Goal: Find specific page/section: Find specific page/section

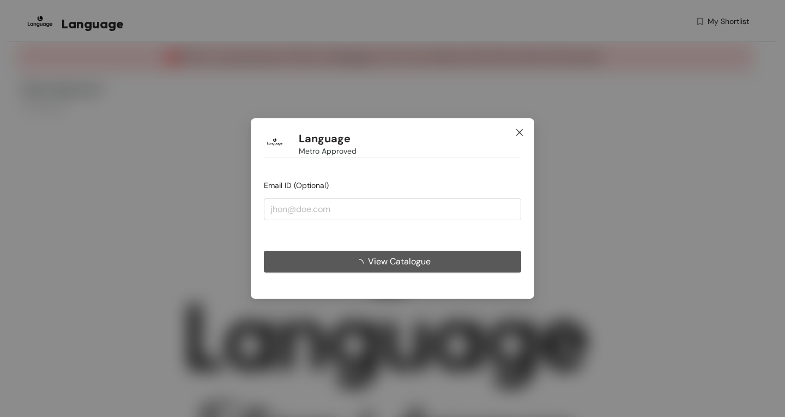
click at [524, 132] on span "Close" at bounding box center [519, 132] width 29 height 29
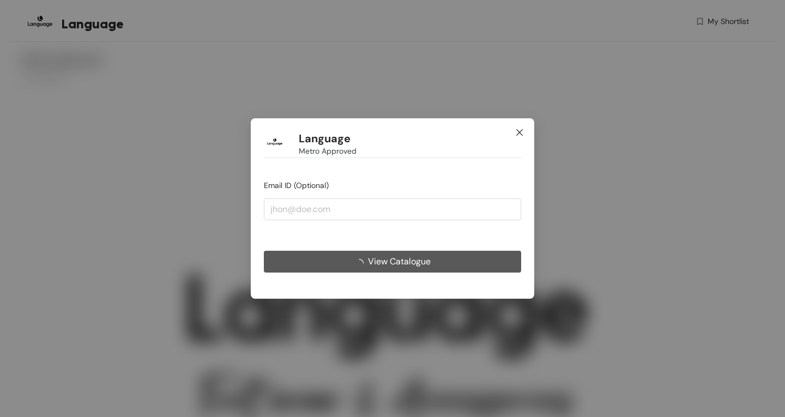
click at [521, 130] on icon "close" at bounding box center [519, 132] width 9 height 9
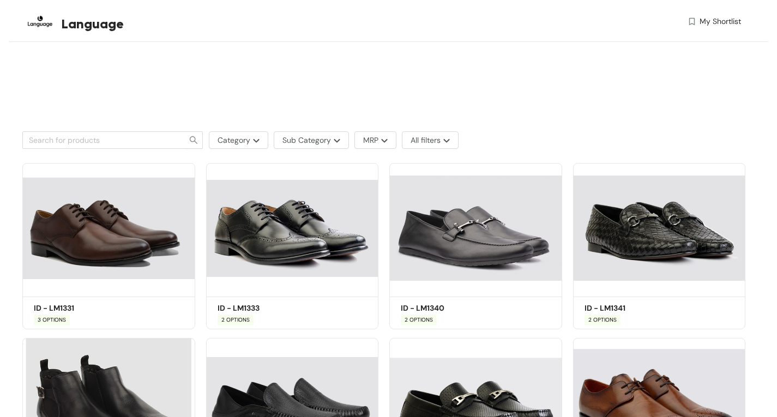
scroll to position [491, 0]
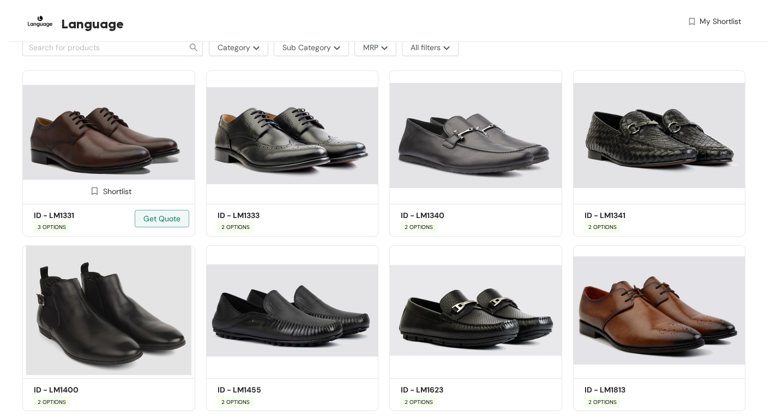
click at [187, 140] on img at bounding box center [108, 135] width 173 height 130
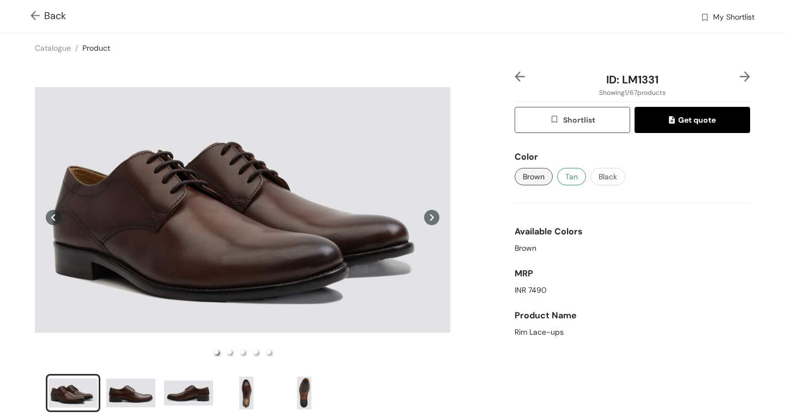
click at [566, 179] on span "Tan" at bounding box center [571, 177] width 13 height 12
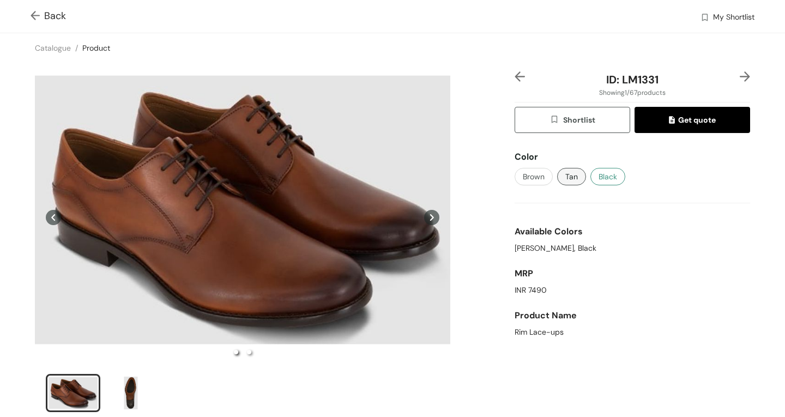
click at [599, 179] on span "Black" at bounding box center [608, 177] width 19 height 12
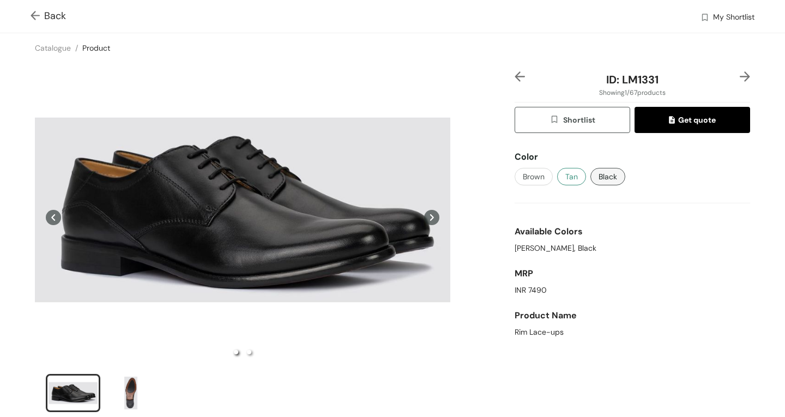
click at [569, 172] on span "Tan" at bounding box center [571, 177] width 13 height 12
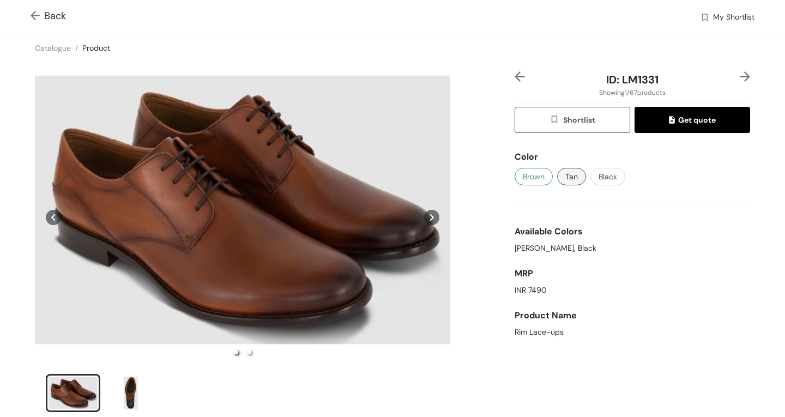
click at [538, 176] on span "Brown" at bounding box center [534, 177] width 22 height 12
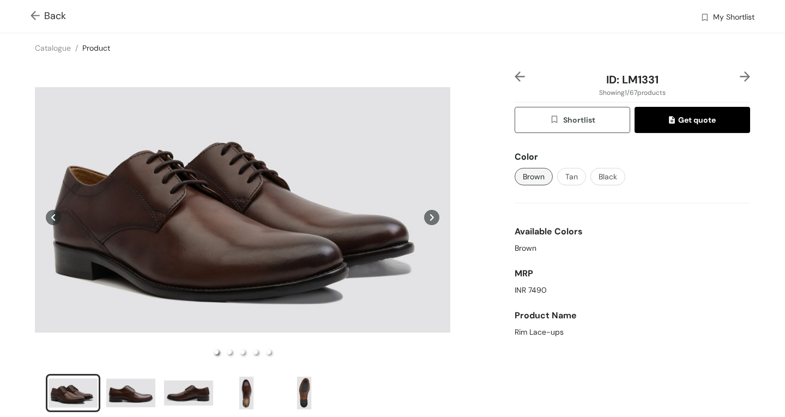
click at [33, 14] on img at bounding box center [38, 16] width 14 height 11
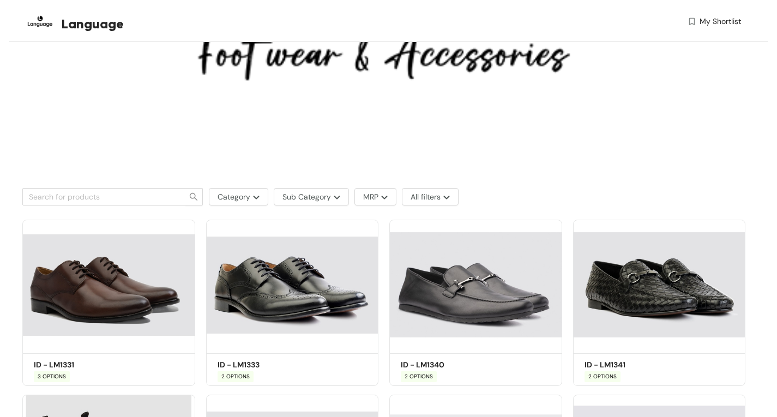
scroll to position [327, 0]
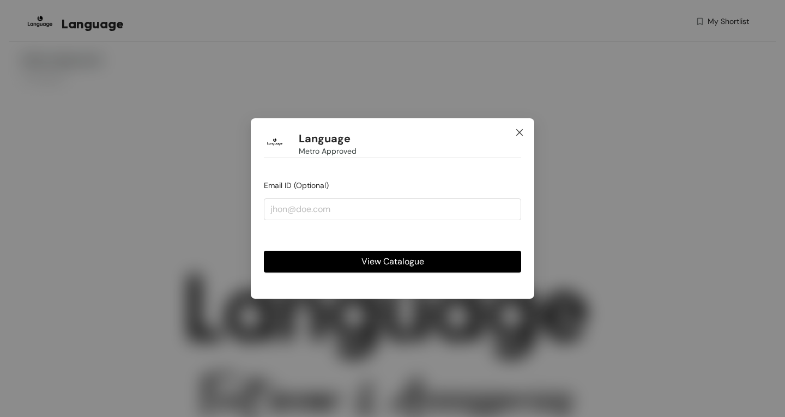
click at [522, 132] on icon "close" at bounding box center [519, 132] width 9 height 9
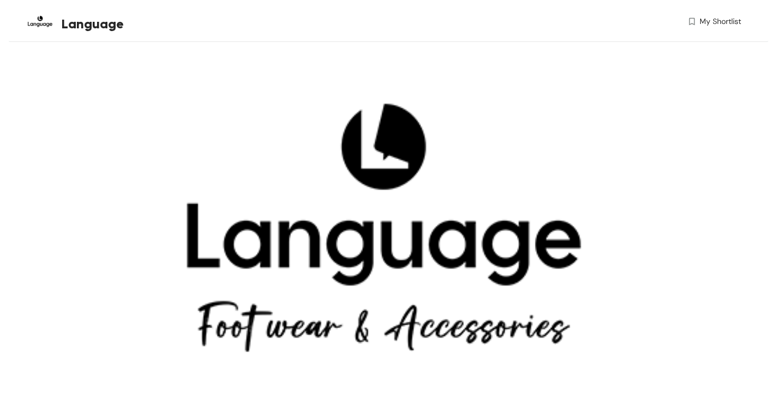
scroll to position [55, 0]
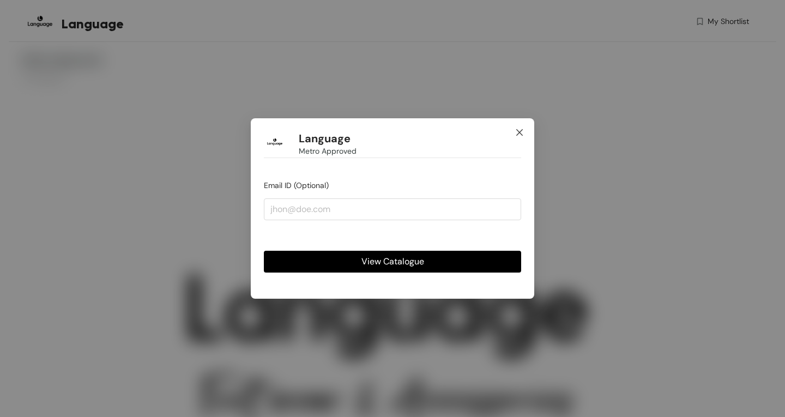
click at [525, 130] on span "Close" at bounding box center [519, 132] width 29 height 29
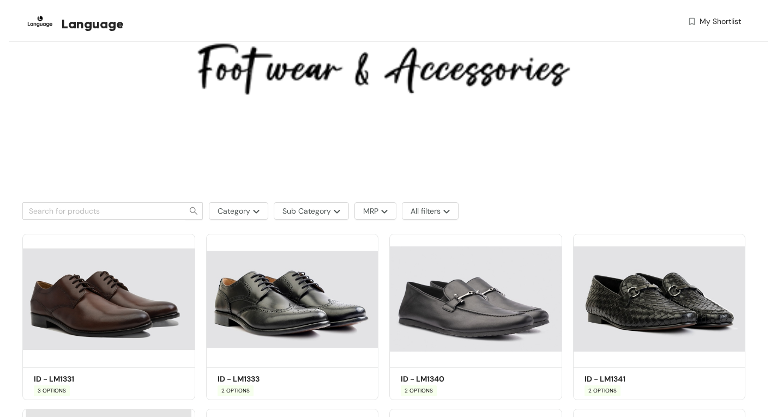
scroll to position [491, 0]
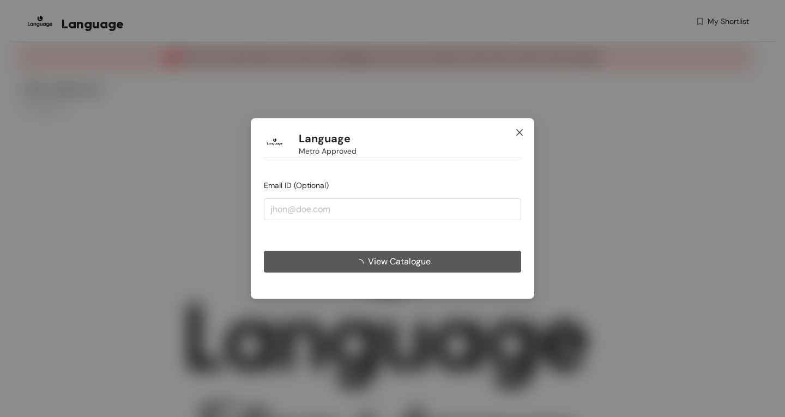
click at [520, 135] on icon "close" at bounding box center [519, 132] width 9 height 9
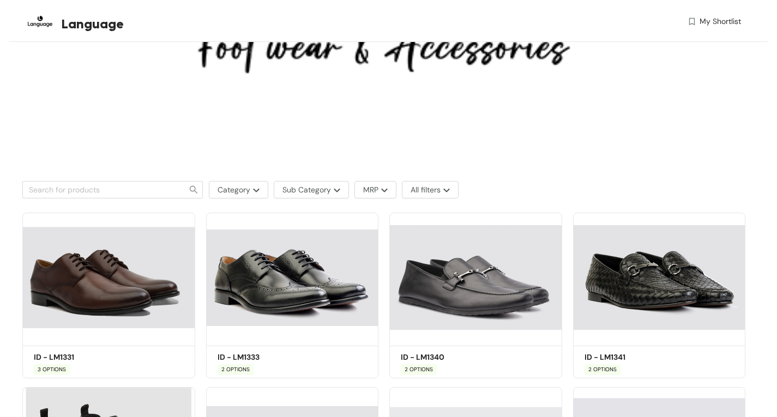
scroll to position [382, 0]
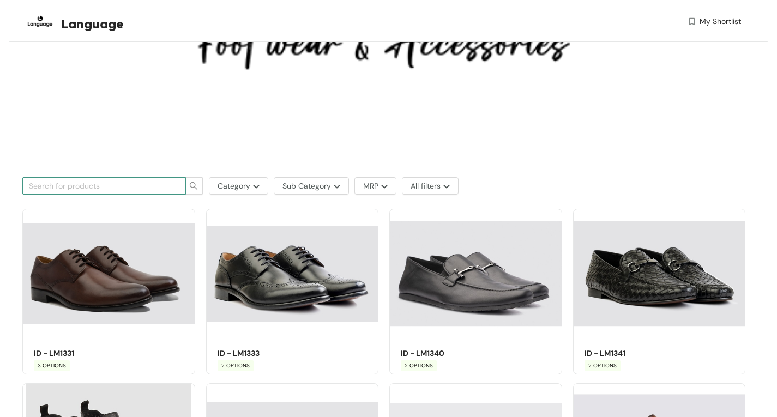
click at [110, 184] on input "text" at bounding box center [100, 186] width 142 height 12
type input "lm945"
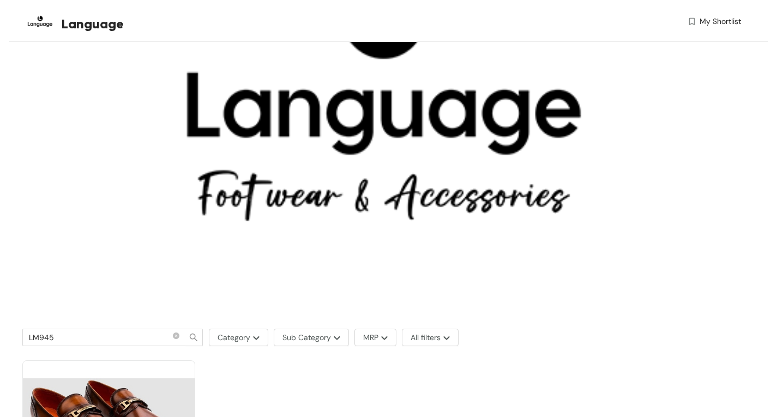
scroll to position [374, 0]
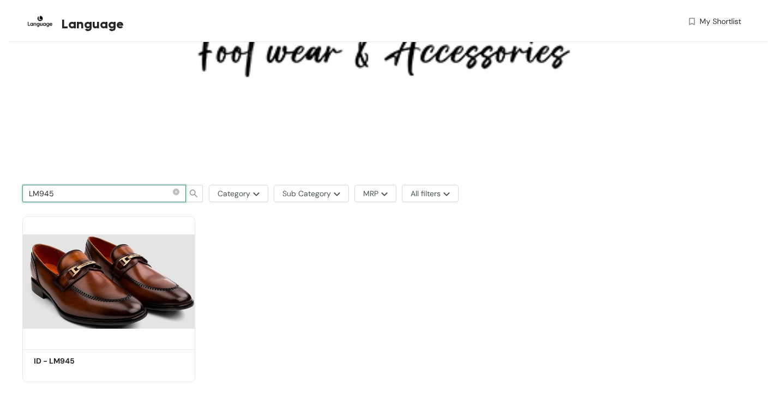
click at [152, 190] on input "LM945" at bounding box center [100, 194] width 142 height 12
type input "LM331"
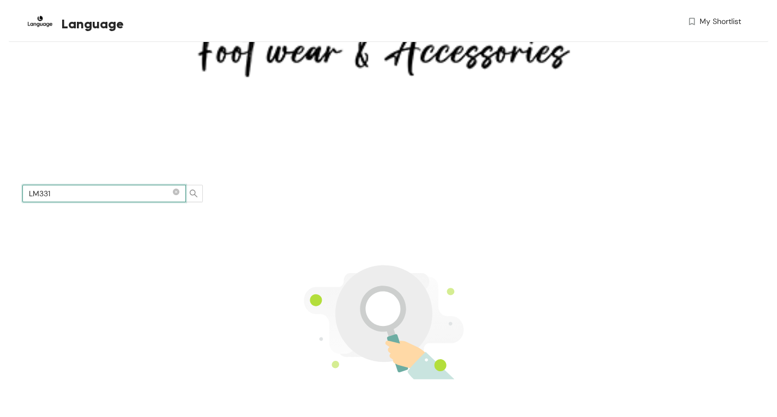
drag, startPoint x: 39, startPoint y: 194, endPoint x: 103, endPoint y: 192, distance: 63.8
click at [103, 192] on input "LM331" at bounding box center [100, 194] width 142 height 12
type input "LM540"
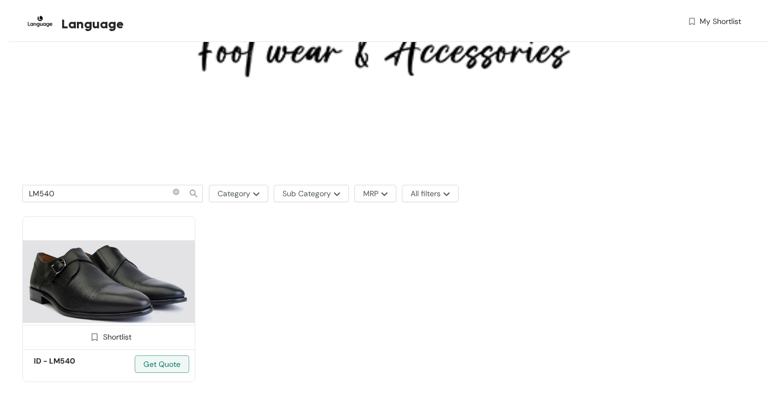
click at [161, 260] on img at bounding box center [108, 281] width 173 height 130
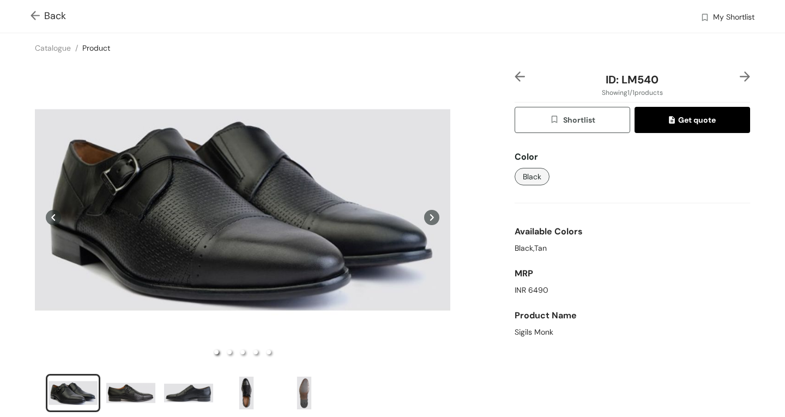
click at [34, 17] on img at bounding box center [38, 16] width 14 height 11
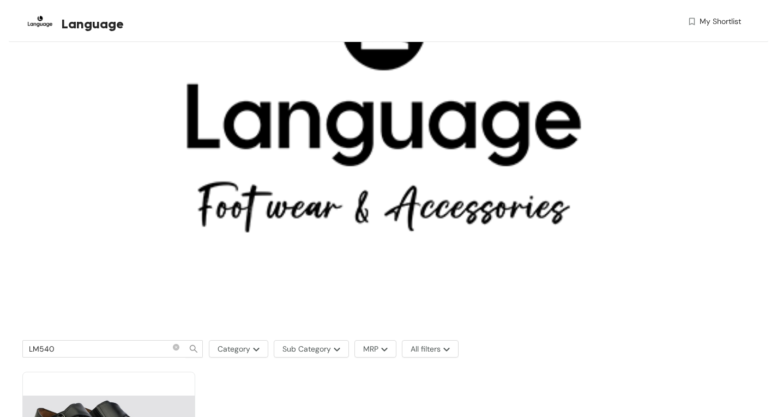
scroll to position [374, 0]
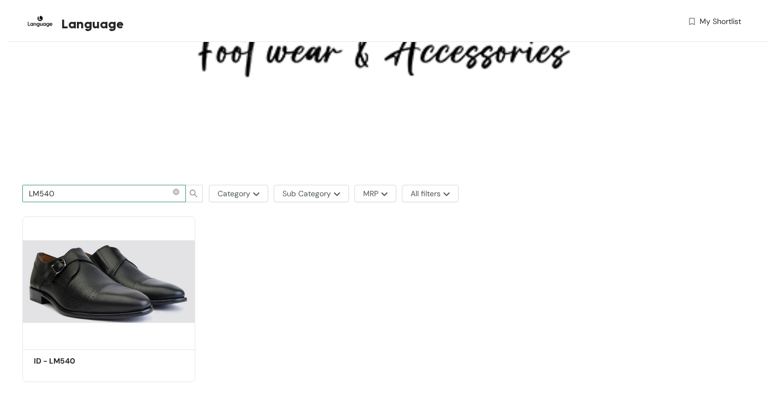
click at [126, 185] on span "LM540" at bounding box center [104, 193] width 164 height 17
type input "LM945"
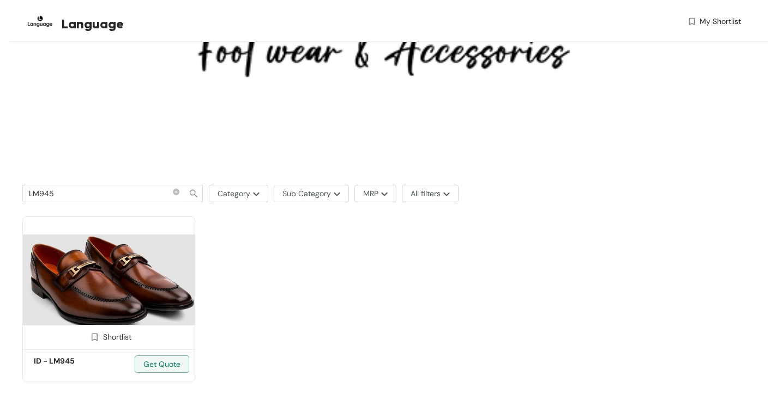
click at [104, 273] on img at bounding box center [108, 281] width 173 height 130
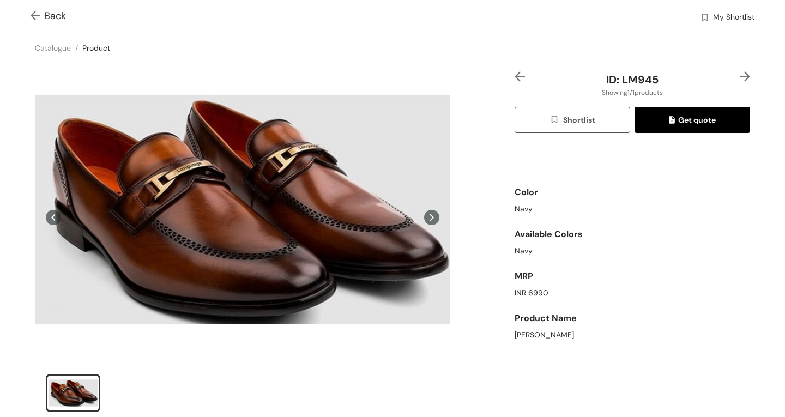
click at [31, 15] on img at bounding box center [38, 16] width 14 height 11
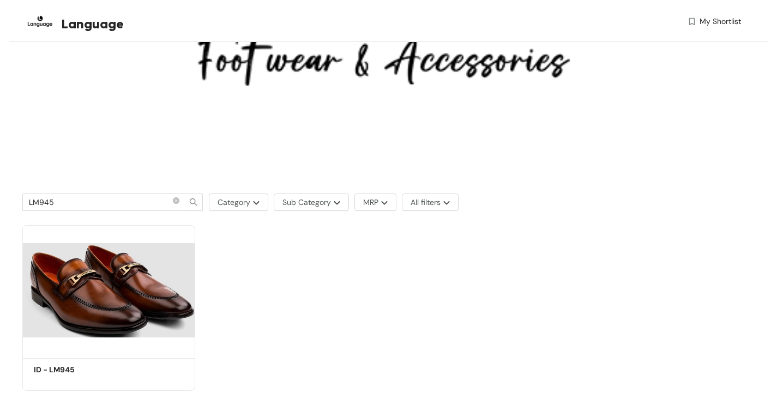
scroll to position [374, 0]
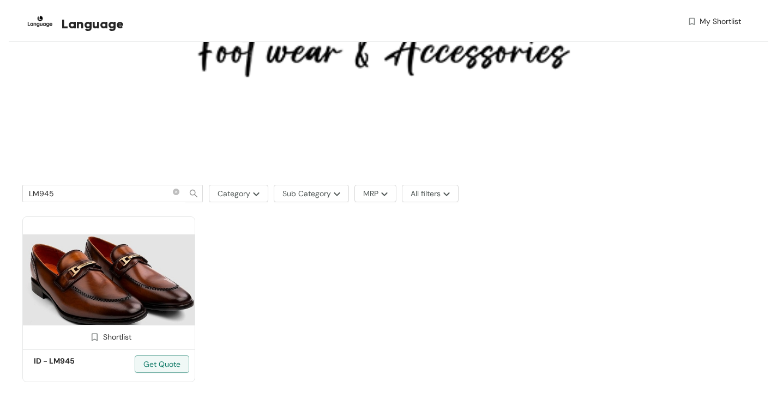
click at [87, 276] on img at bounding box center [108, 281] width 173 height 130
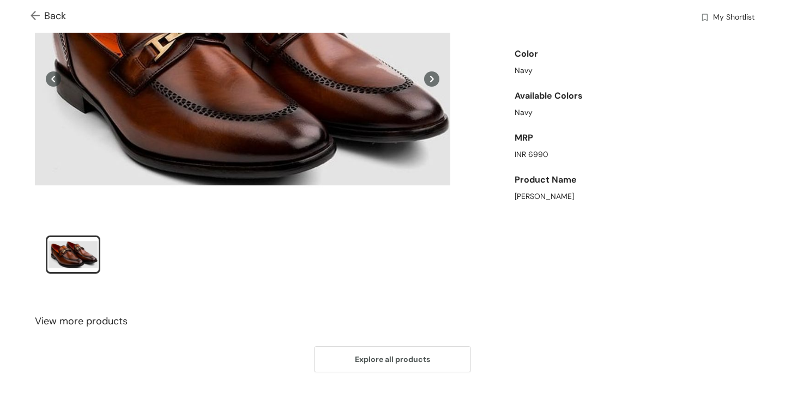
scroll to position [143, 0]
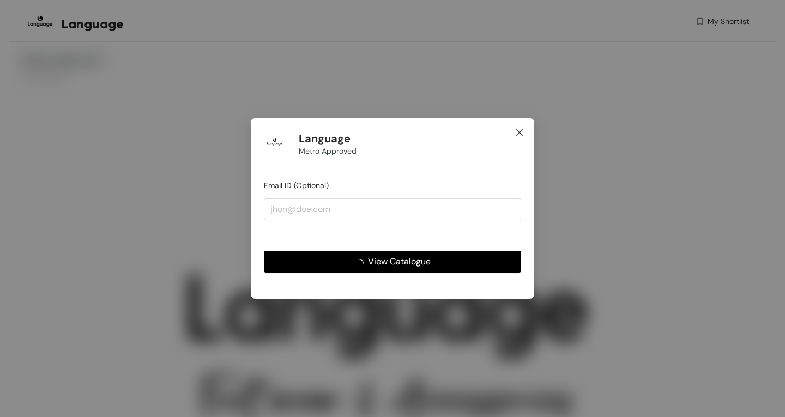
click at [516, 130] on icon "close" at bounding box center [519, 132] width 9 height 9
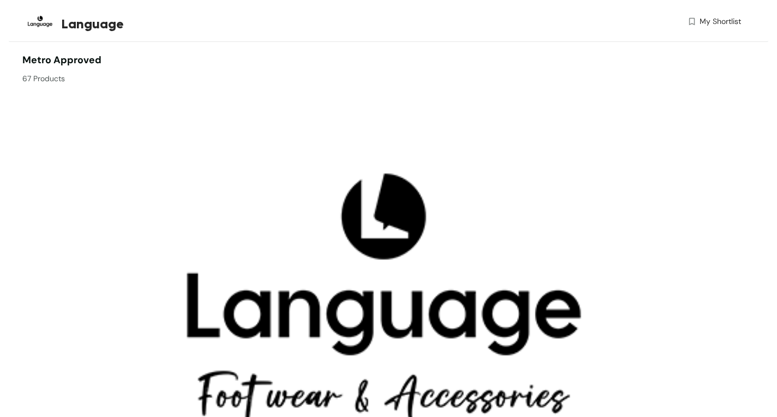
scroll to position [382, 0]
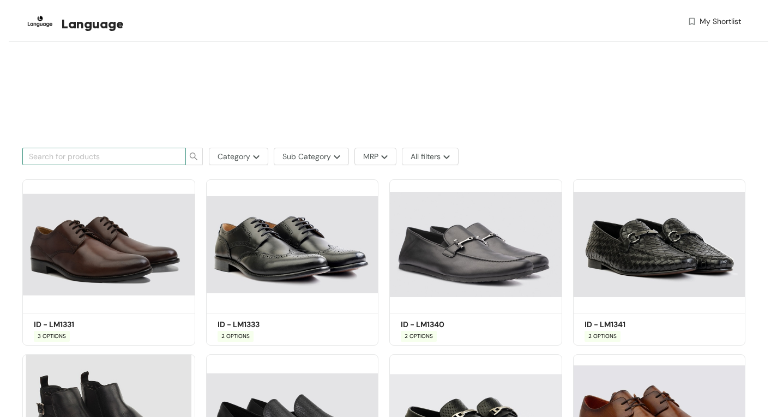
click at [149, 156] on input "text" at bounding box center [100, 156] width 142 height 12
type input "945"
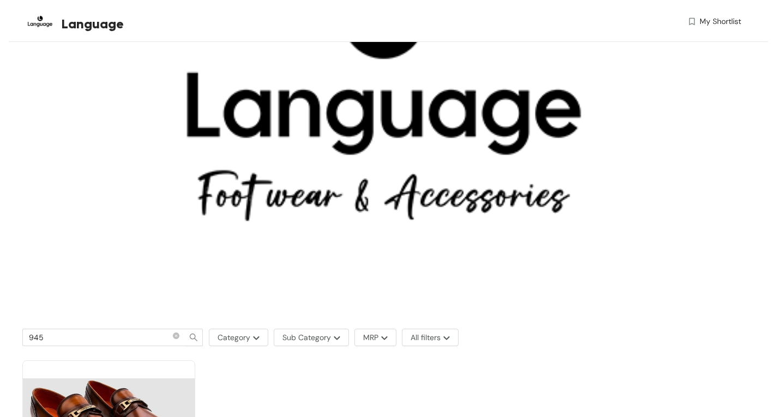
scroll to position [345, 0]
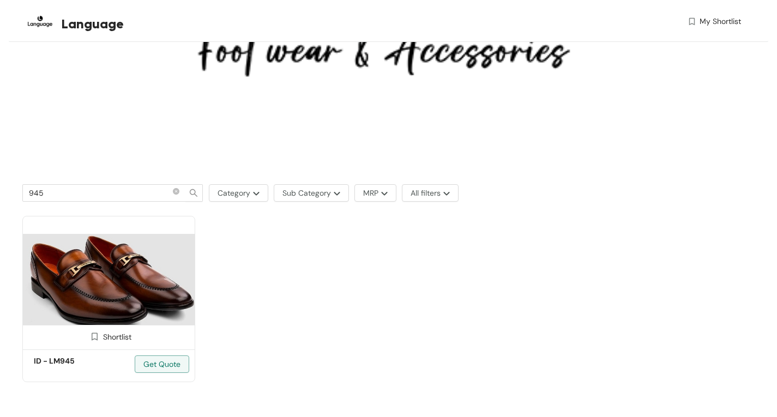
click at [150, 268] on img at bounding box center [108, 281] width 173 height 130
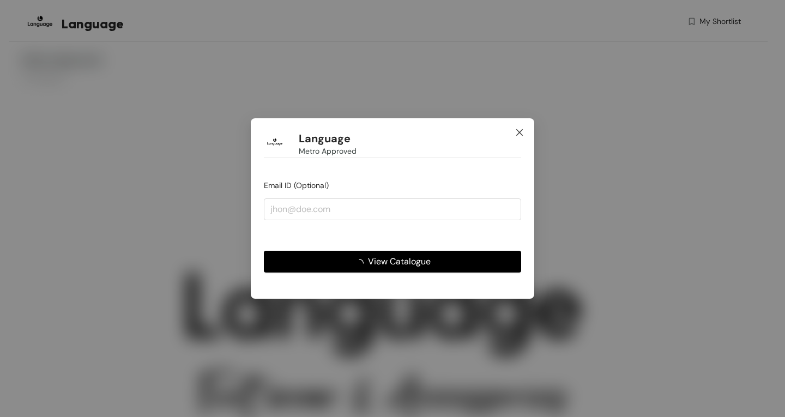
click at [524, 134] on span "Close" at bounding box center [519, 132] width 29 height 29
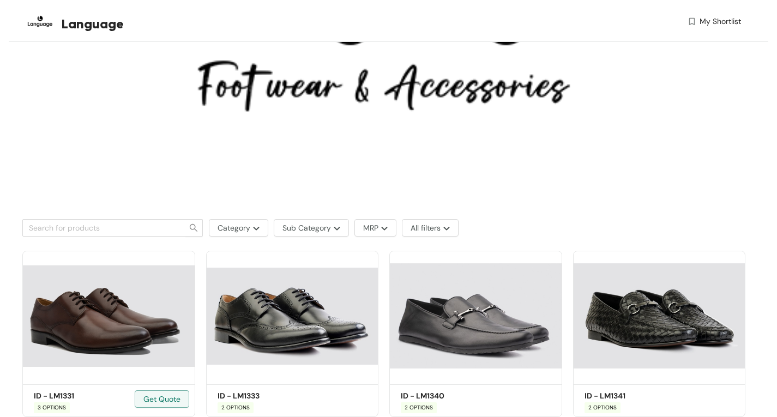
scroll to position [327, 0]
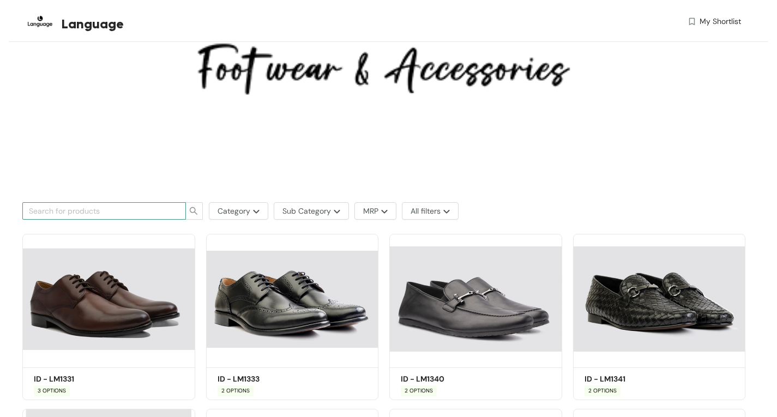
click at [123, 212] on input "text" at bounding box center [100, 211] width 142 height 12
type input "945"
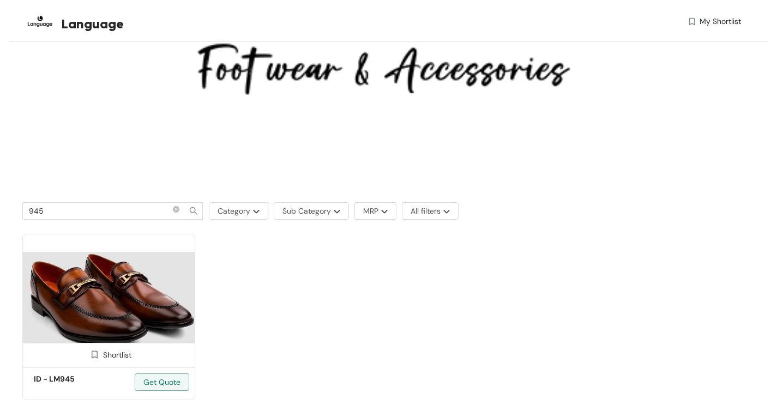
click at [126, 300] on img at bounding box center [108, 299] width 173 height 130
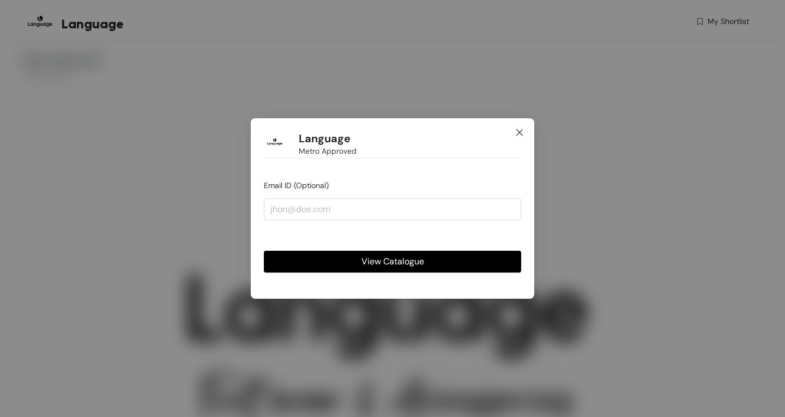
click at [521, 130] on icon "close" at bounding box center [519, 132] width 9 height 9
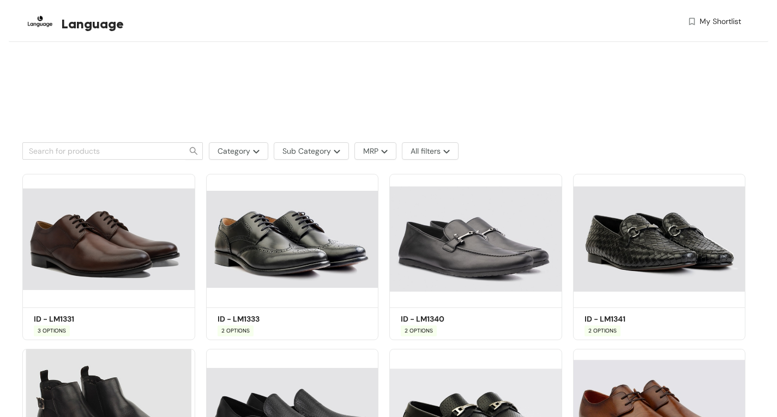
scroll to position [382, 0]
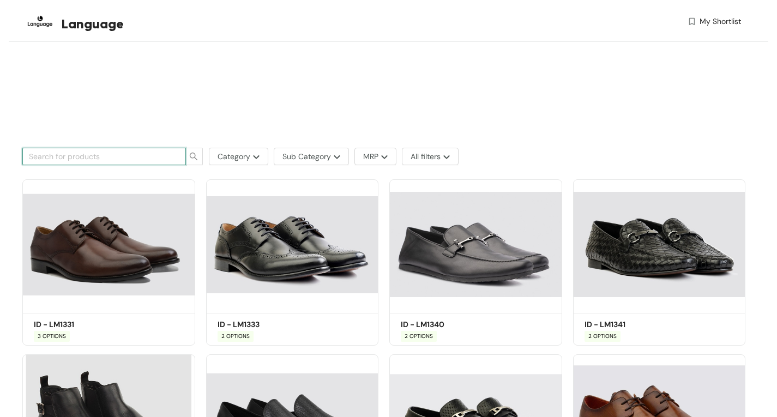
click at [57, 153] on input "text" at bounding box center [100, 156] width 142 height 12
type input "945"
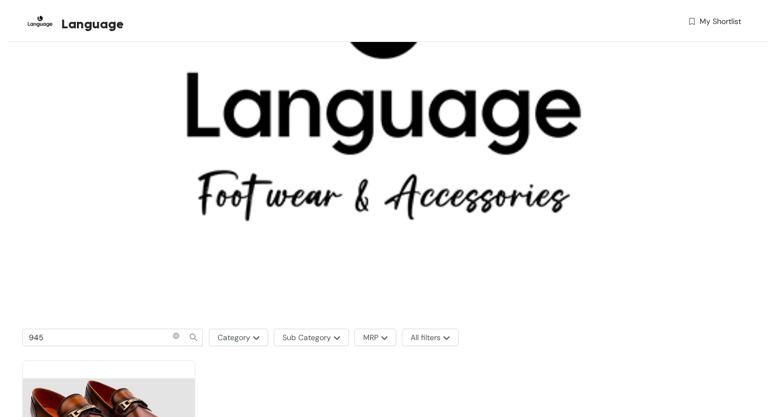
scroll to position [345, 0]
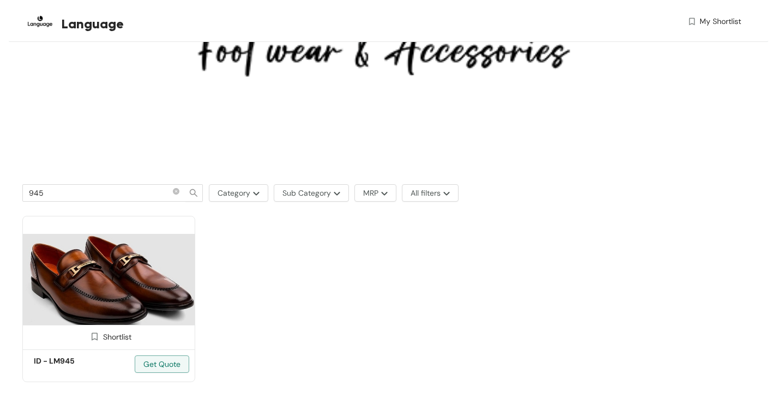
click at [117, 250] on img at bounding box center [108, 281] width 173 height 130
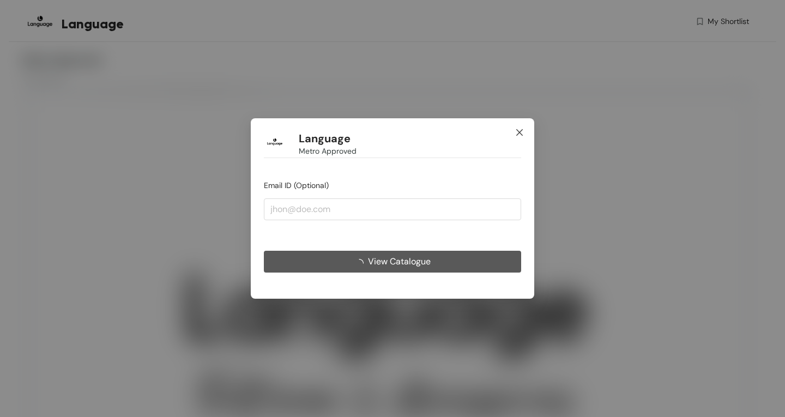
click at [518, 130] on icon "close" at bounding box center [519, 132] width 9 height 9
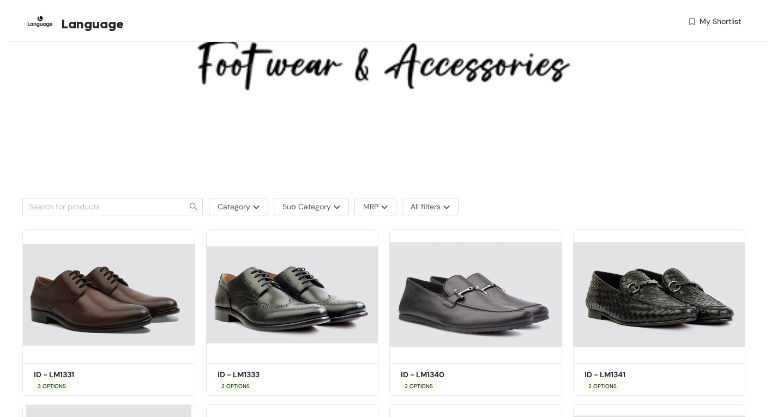
scroll to position [327, 0]
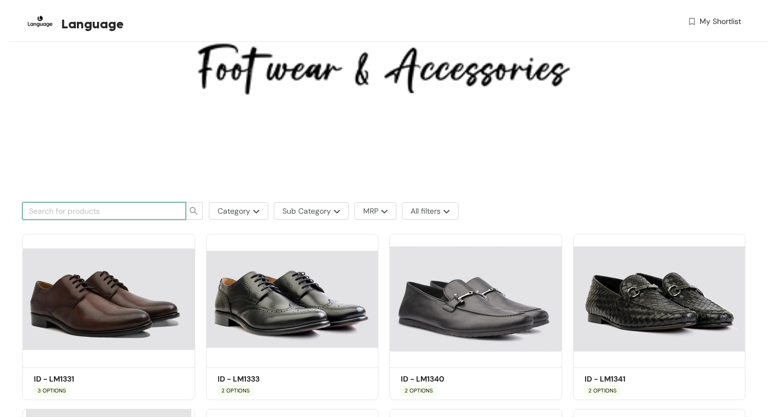
click at [128, 206] on input "text" at bounding box center [100, 211] width 142 height 12
type input "LM045"
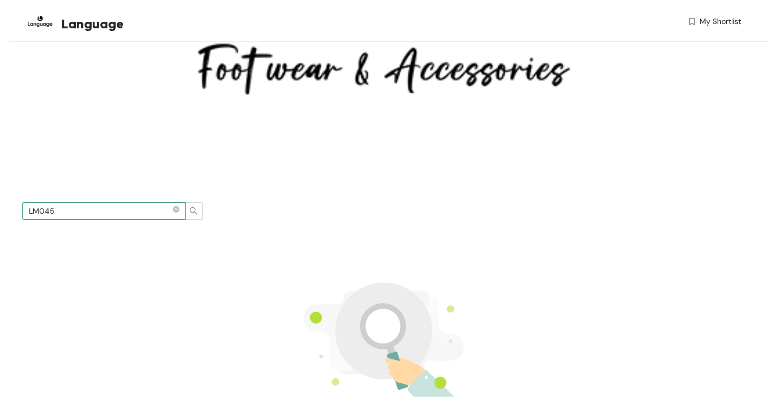
click at [43, 212] on input "LM045" at bounding box center [100, 211] width 142 height 12
type input "LM945"
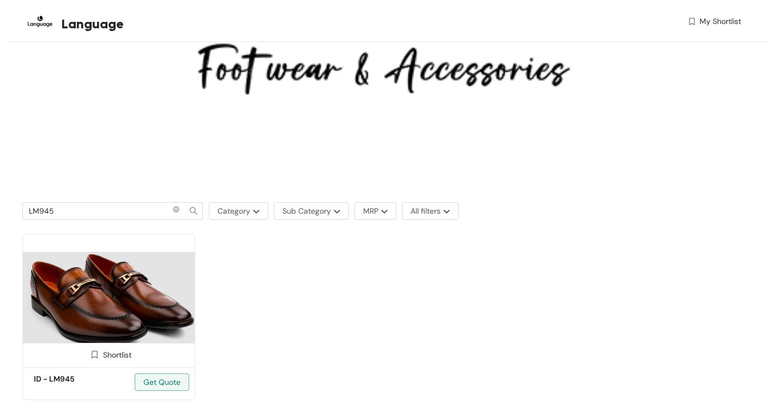
click at [101, 288] on img at bounding box center [108, 299] width 173 height 130
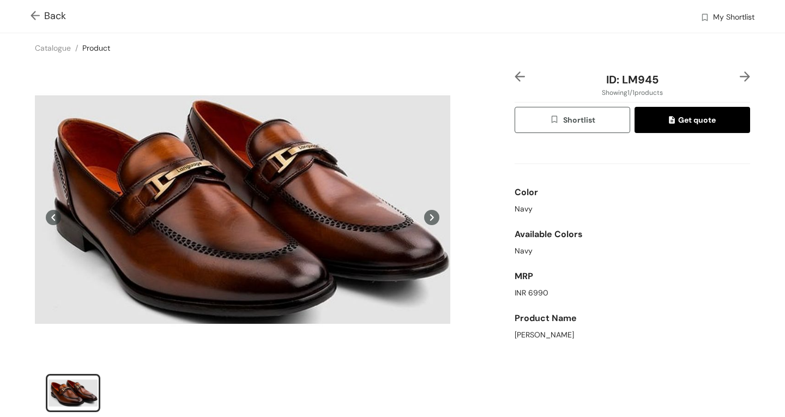
click at [37, 11] on img at bounding box center [38, 16] width 14 height 11
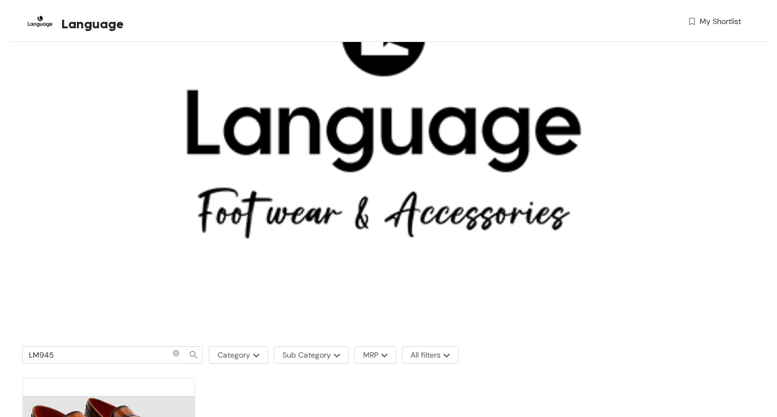
scroll to position [345, 0]
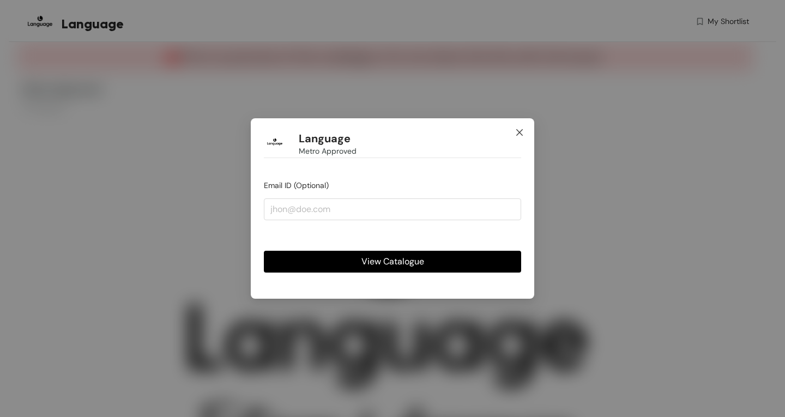
click at [522, 131] on icon "close" at bounding box center [519, 132] width 9 height 9
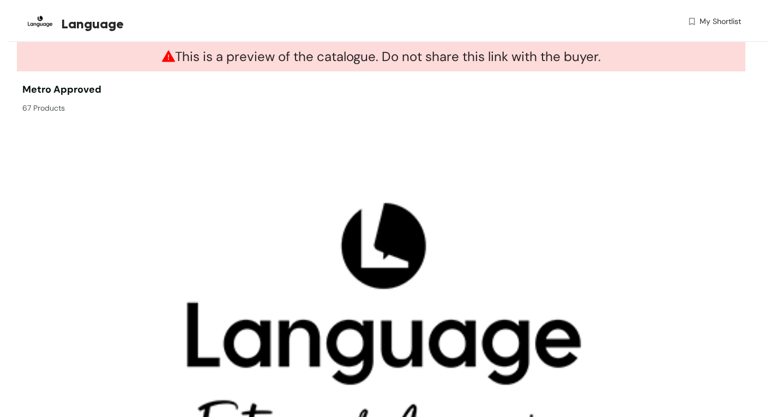
scroll to position [436, 0]
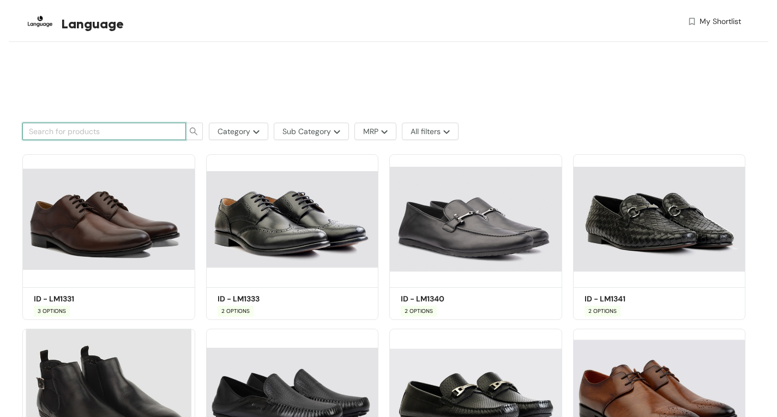
click at [99, 132] on input "text" at bounding box center [100, 131] width 142 height 12
type input "LM945"
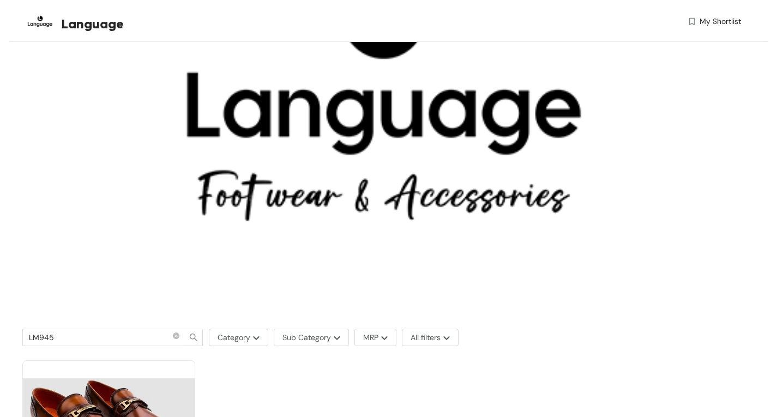
scroll to position [374, 0]
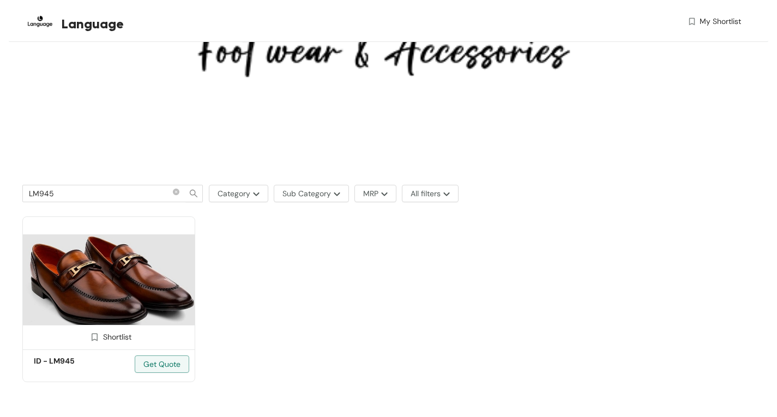
click at [158, 264] on img at bounding box center [108, 281] width 173 height 130
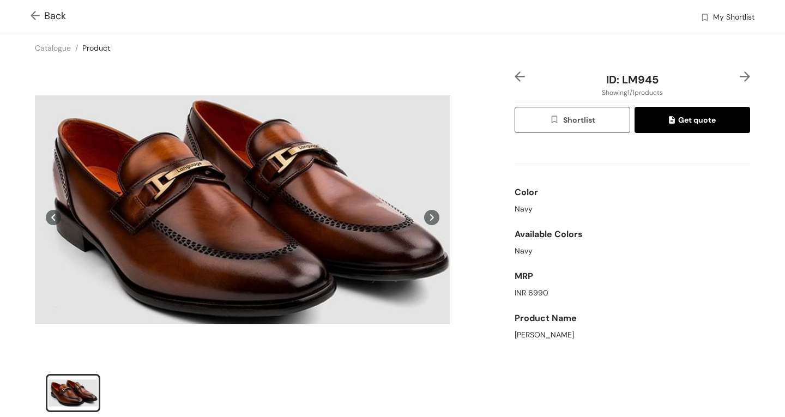
click at [427, 213] on icon at bounding box center [431, 217] width 15 height 15
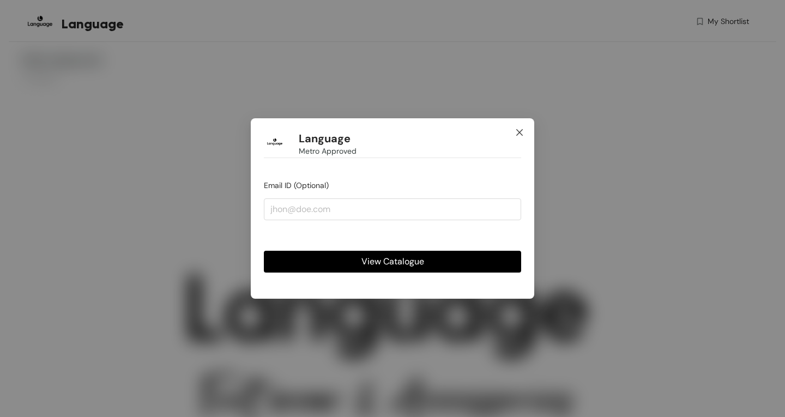
click at [522, 134] on icon "close" at bounding box center [519, 132] width 9 height 9
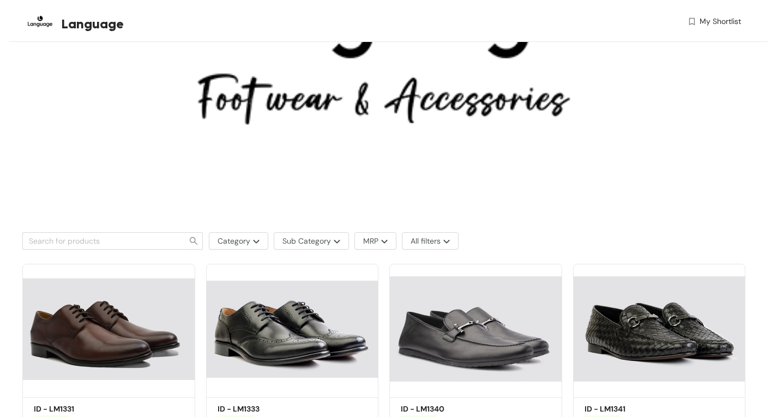
scroll to position [327, 0]
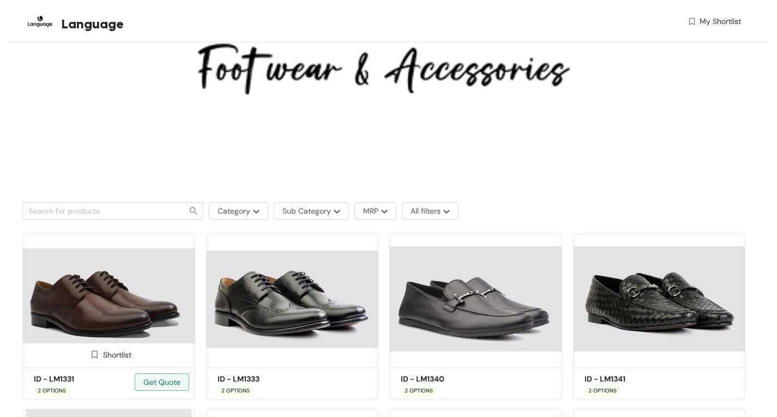
click at [77, 305] on img at bounding box center [108, 299] width 173 height 130
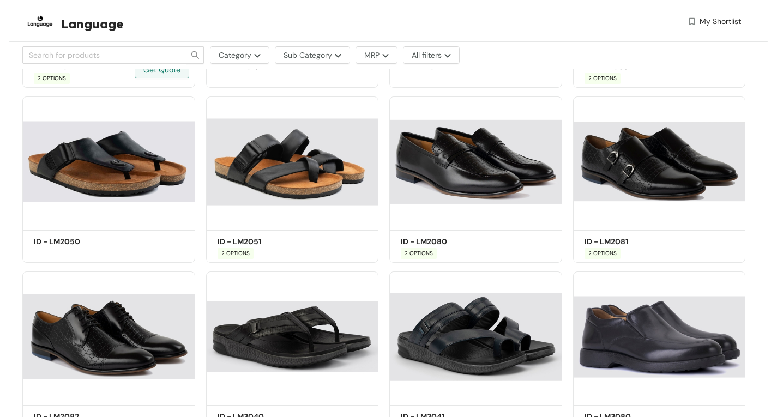
scroll to position [818, 0]
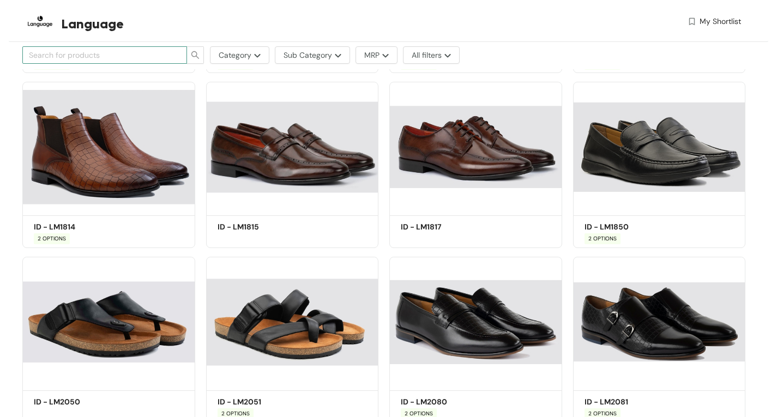
click at [87, 57] on input "text" at bounding box center [100, 55] width 143 height 12
type input "4062"
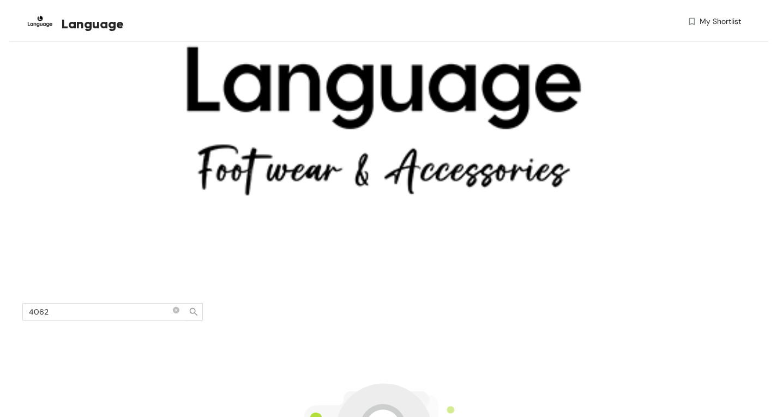
scroll to position [408, 0]
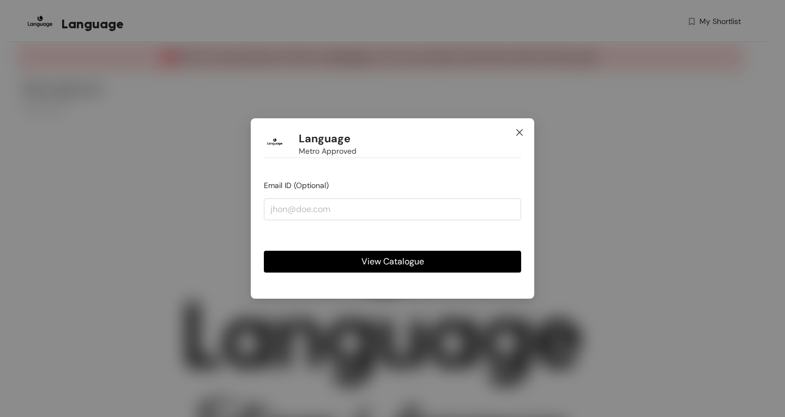
click at [516, 130] on icon "close" at bounding box center [519, 132] width 9 height 9
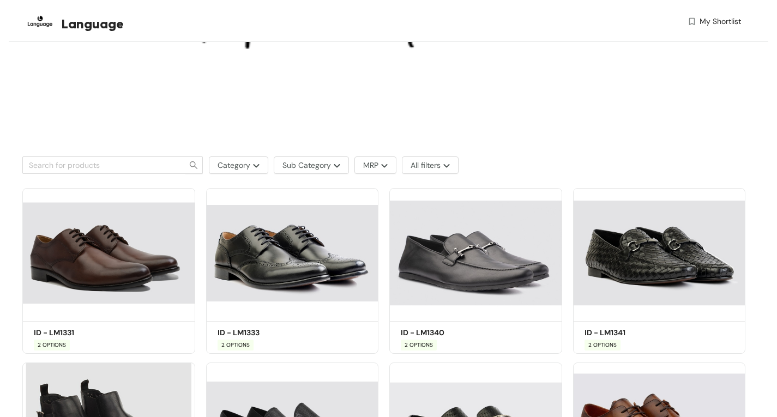
scroll to position [600, 0]
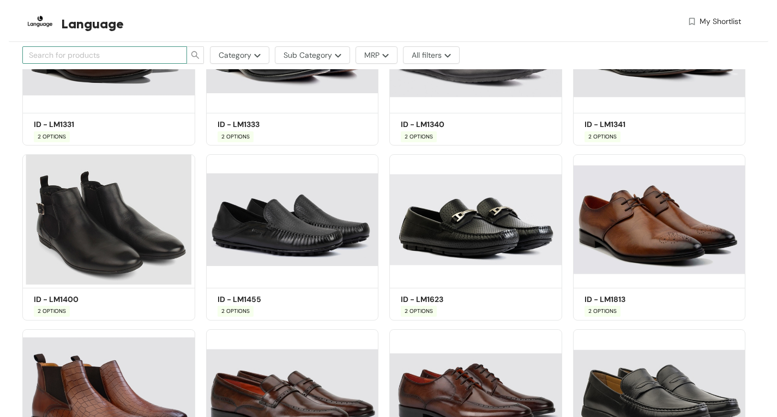
click at [130, 53] on input "text" at bounding box center [100, 55] width 143 height 12
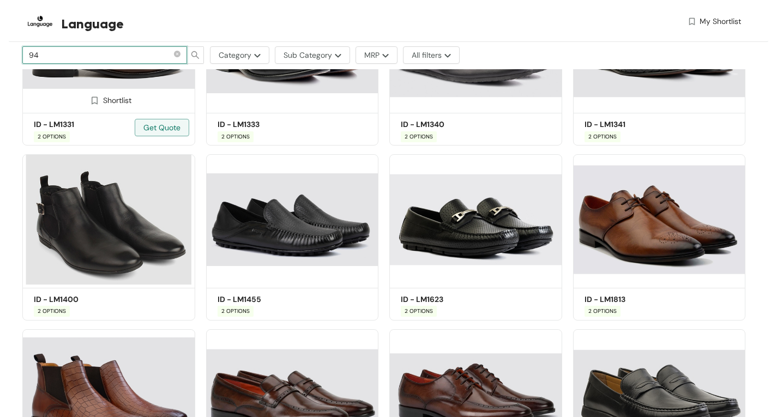
type input "945"
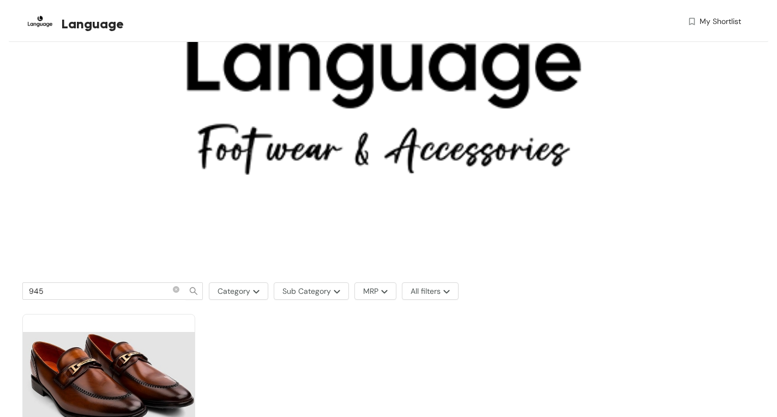
scroll to position [374, 0]
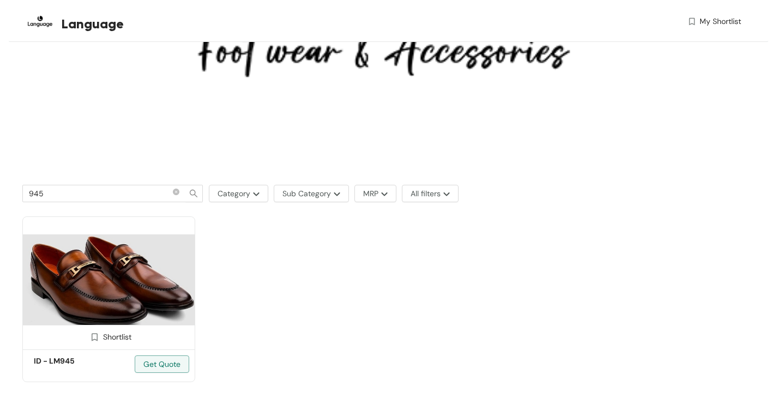
click at [105, 252] on img at bounding box center [108, 281] width 173 height 130
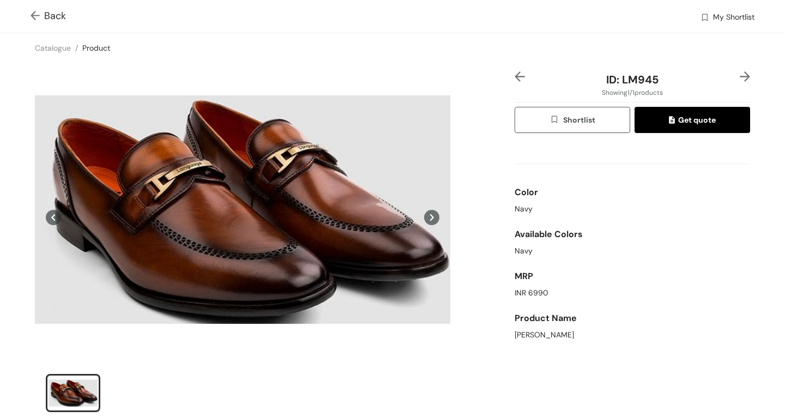
click at [36, 11] on img at bounding box center [38, 16] width 14 height 11
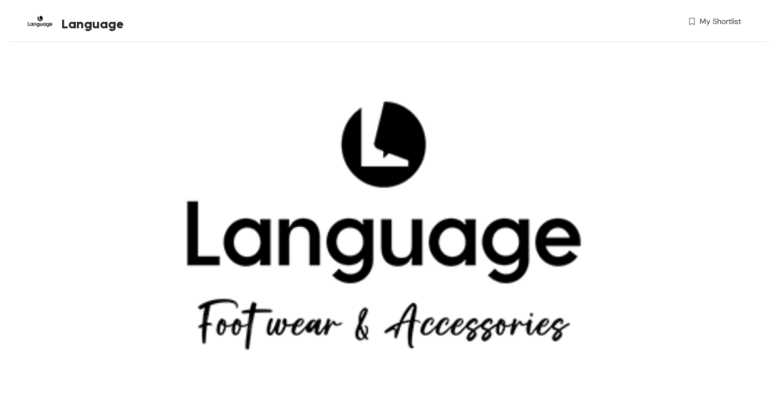
scroll to position [374, 0]
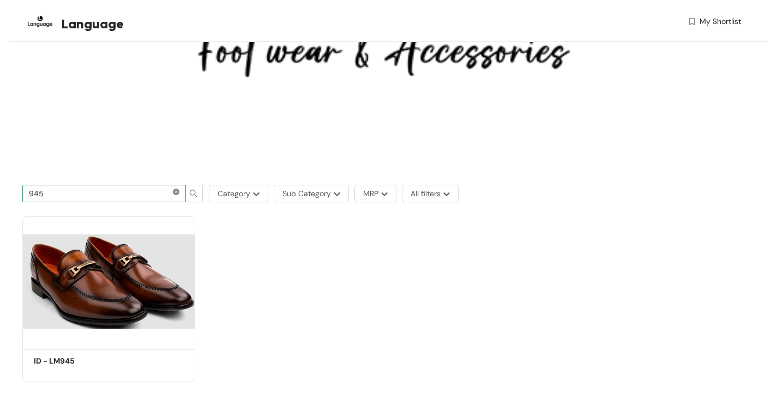
click at [176, 192] on icon "close-circle" at bounding box center [176, 192] width 7 height 7
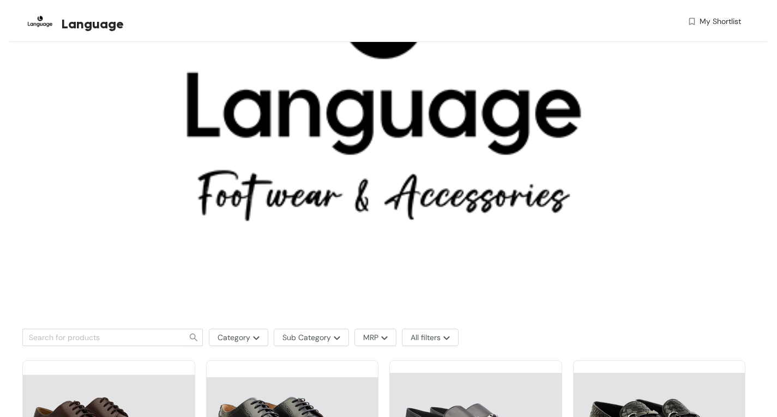
scroll to position [448, 0]
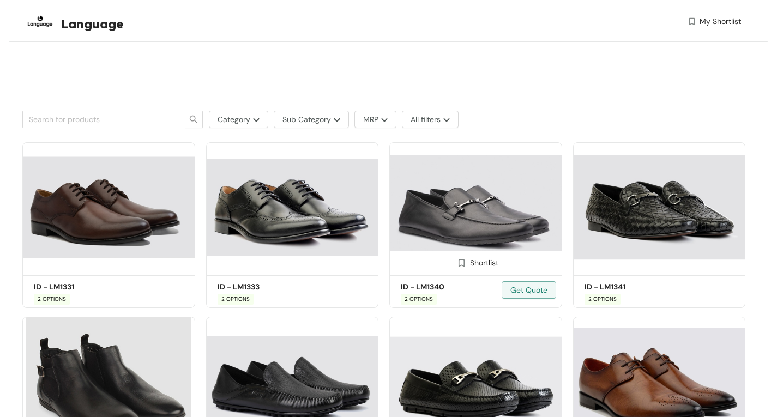
click at [429, 251] on div "Shortlist" at bounding box center [476, 262] width 172 height 22
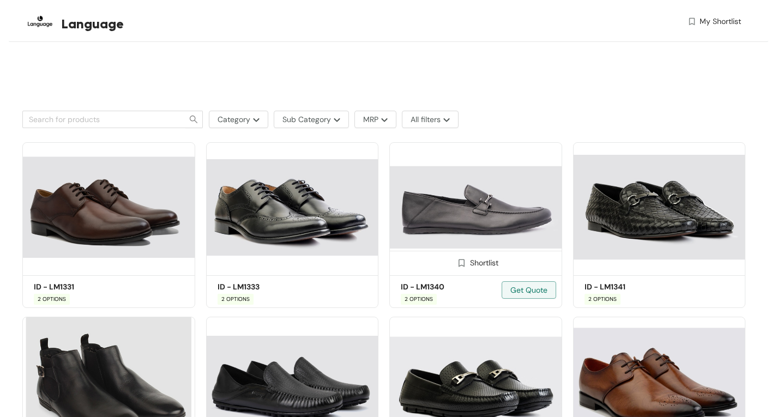
click at [432, 211] on img at bounding box center [475, 207] width 173 height 130
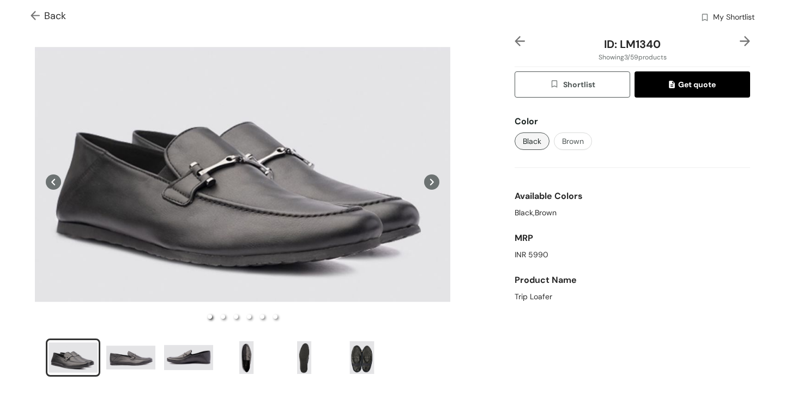
scroll to position [55, 0]
